Goal: Task Accomplishment & Management: Use online tool/utility

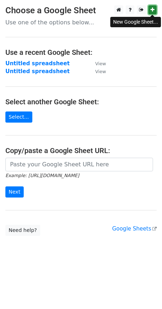
click at [152, 9] on icon at bounding box center [152, 9] width 4 height 5
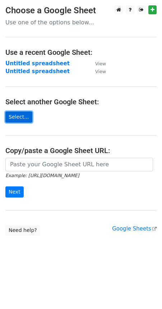
click at [20, 119] on link "Select..." at bounding box center [18, 117] width 27 height 11
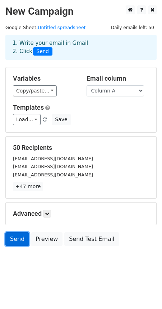
click at [22, 238] on link "Send" at bounding box center [17, 239] width 24 height 14
click at [15, 238] on link "Send" at bounding box center [17, 239] width 24 height 14
